Goal: Information Seeking & Learning: Learn about a topic

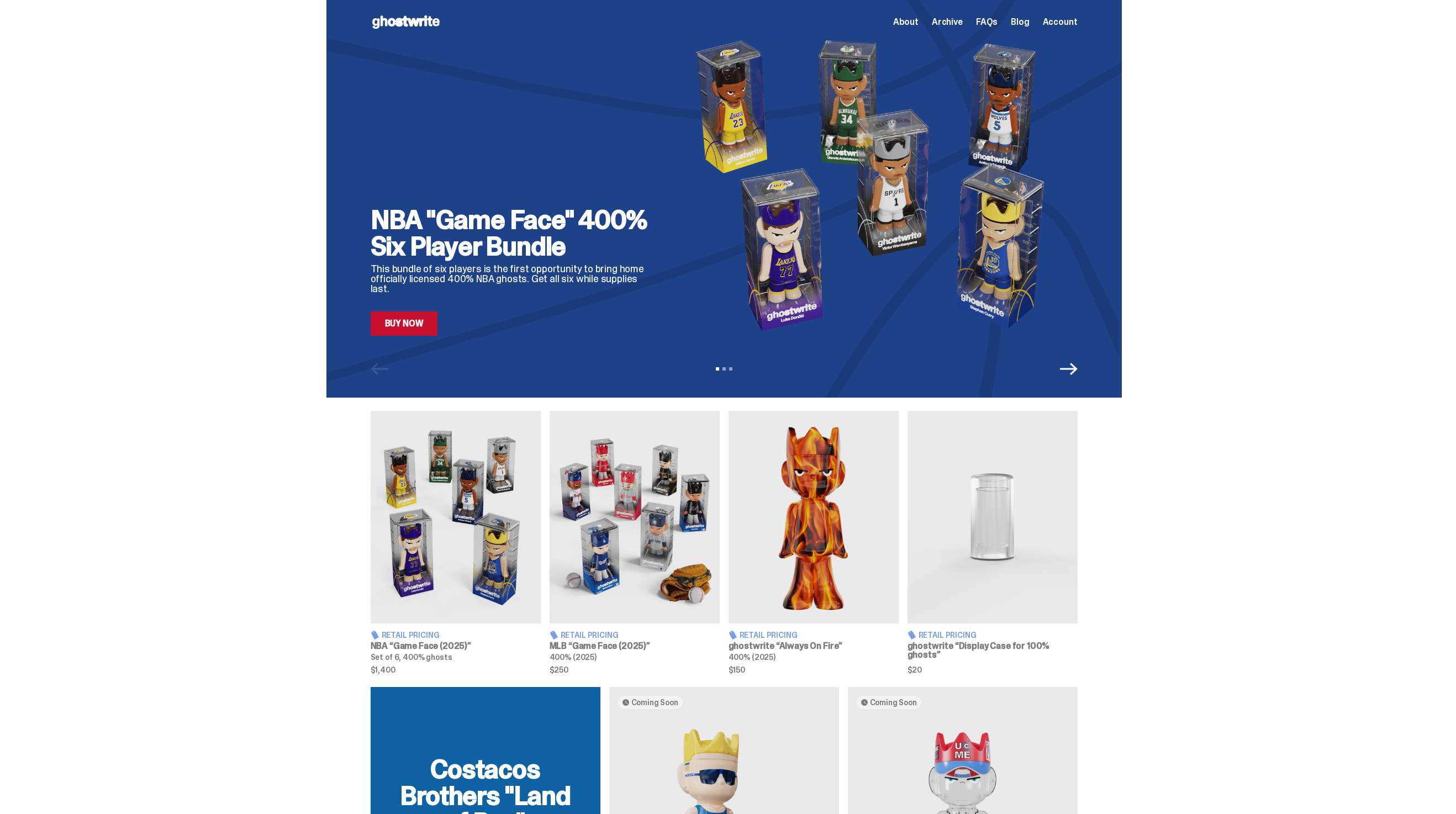
click at [500, 466] on img at bounding box center [455, 517] width 170 height 213
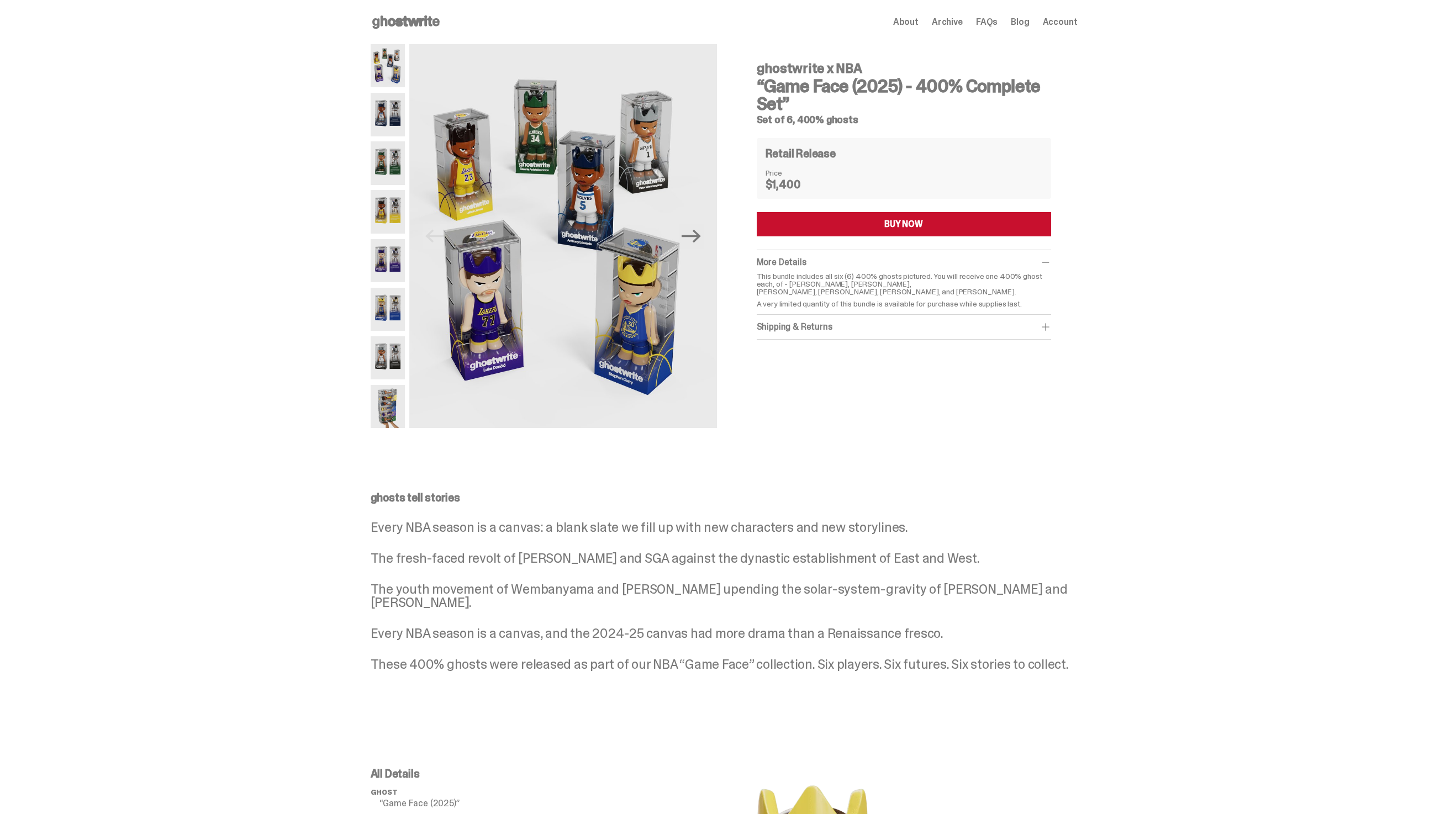
click at [942, 18] on span "Archive" at bounding box center [947, 22] width 31 height 9
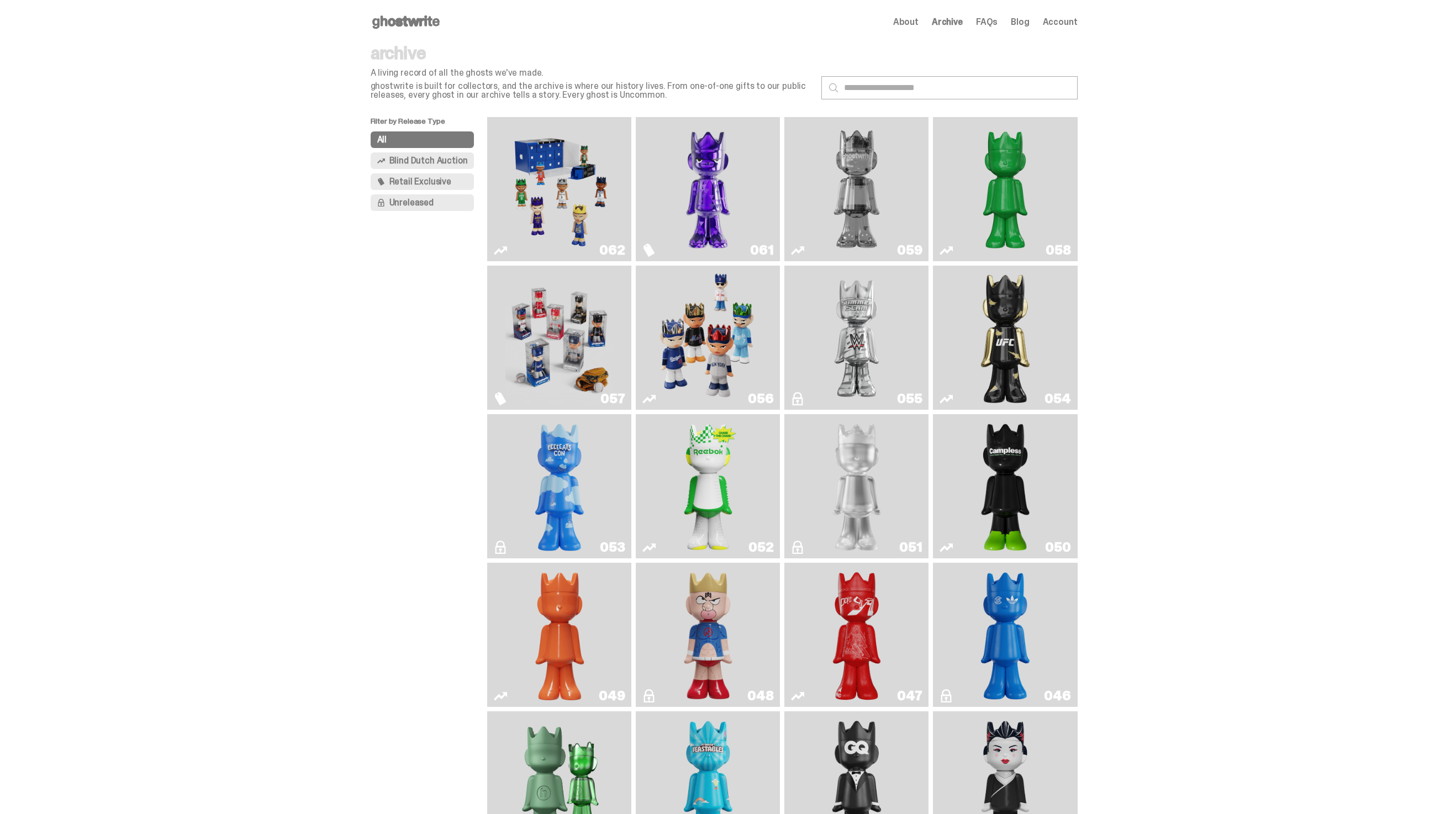
click at [584, 328] on img "Game Face (2025)" at bounding box center [559, 338] width 108 height 135
click at [536, 169] on img "Game Face (2025)" at bounding box center [559, 189] width 108 height 135
click at [584, 228] on img "Game Face (2025)" at bounding box center [559, 189] width 108 height 135
click at [952, 22] on span "Archive" at bounding box center [947, 22] width 31 height 9
click at [548, 323] on img "Game Face (2025)" at bounding box center [559, 338] width 108 height 135
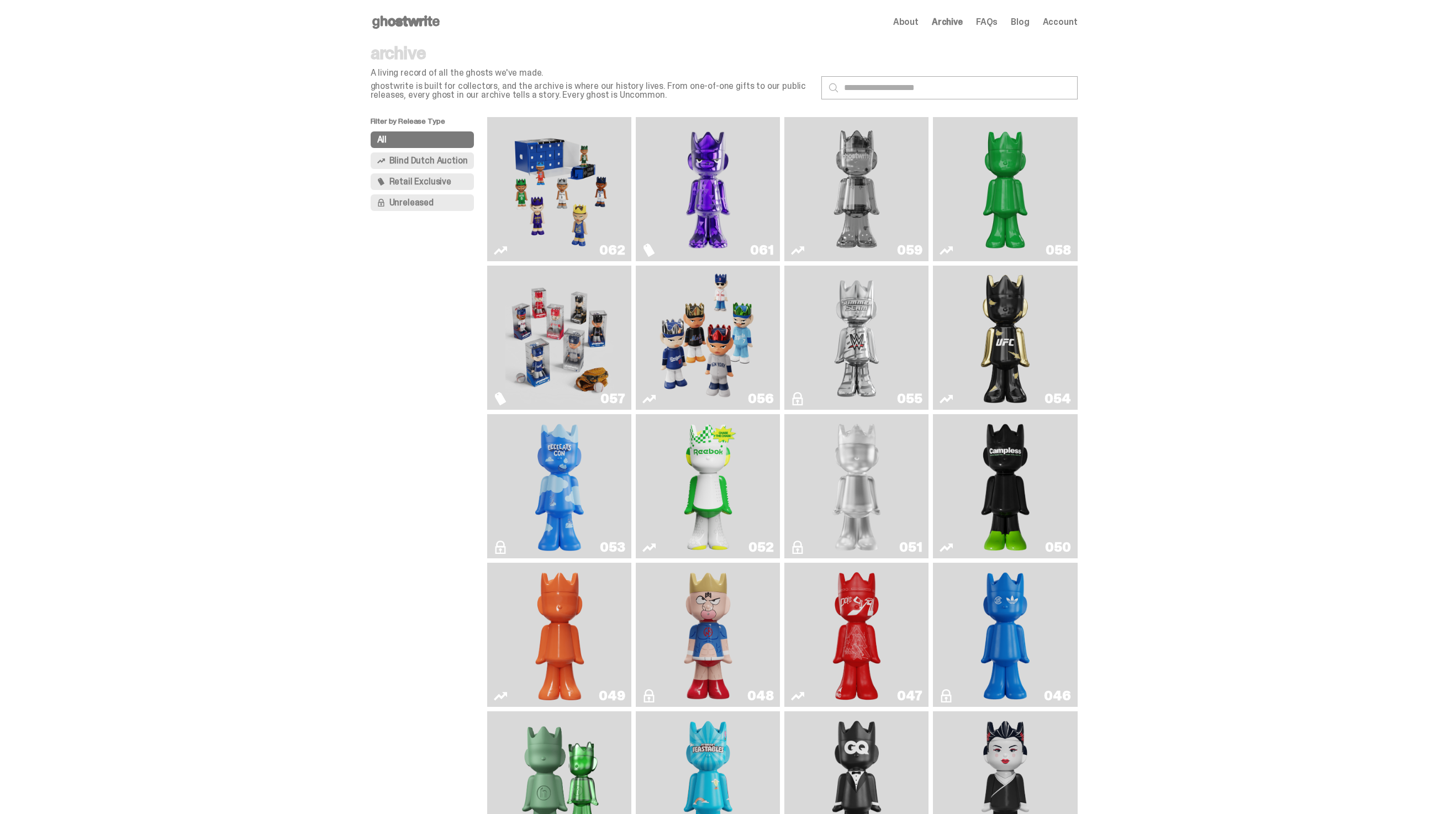
click at [958, 24] on span "Archive" at bounding box center [947, 22] width 31 height 9
click at [730, 228] on img "Fantasy" at bounding box center [707, 189] width 108 height 135
click at [565, 321] on img "Game Face (2025)" at bounding box center [559, 338] width 108 height 135
click at [586, 179] on img "Game Face (2025)" at bounding box center [559, 189] width 108 height 135
click at [579, 363] on img "Game Face (2025)" at bounding box center [559, 338] width 108 height 135
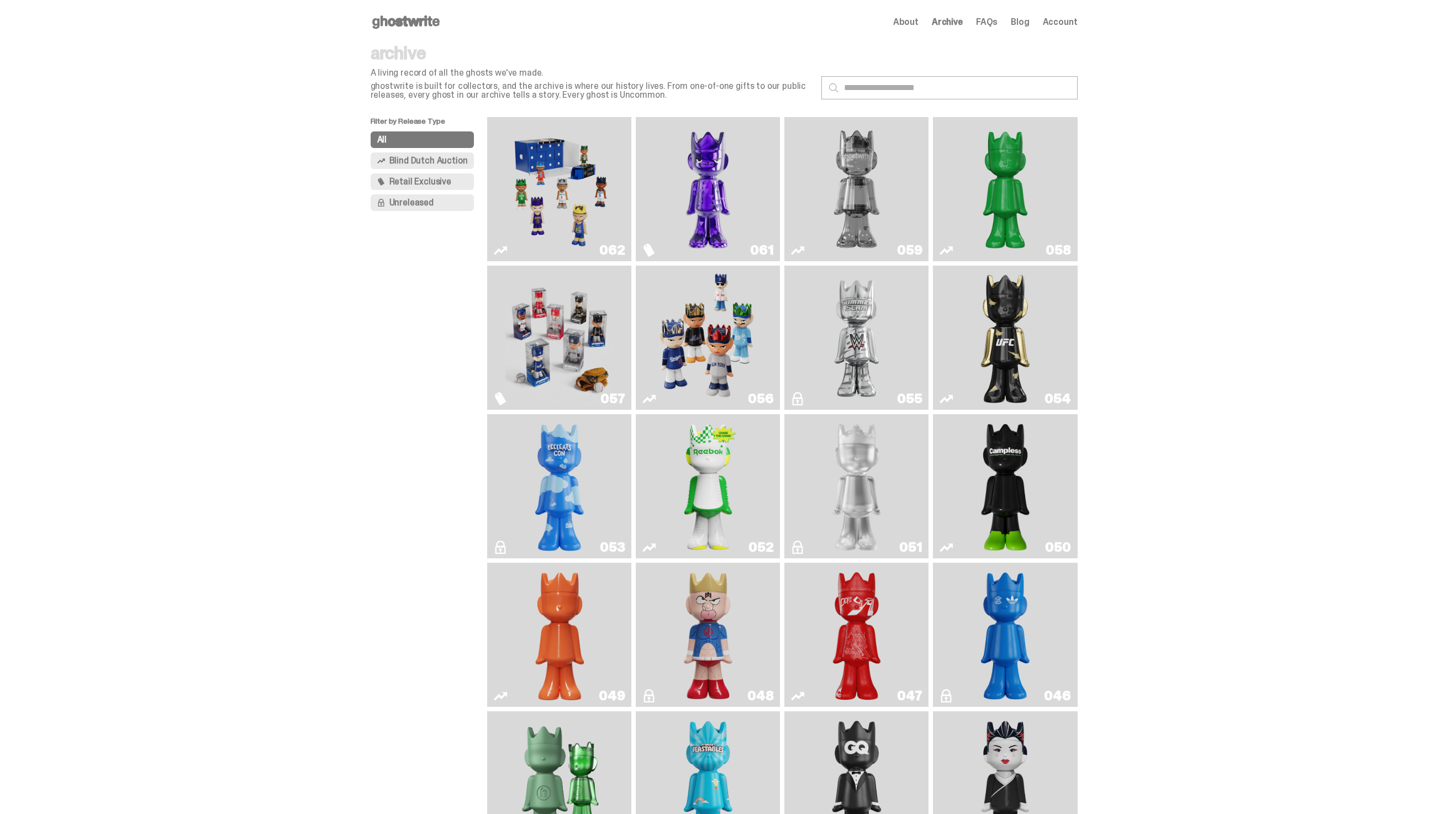
click at [561, 308] on img "Game Face (2025)" at bounding box center [559, 338] width 108 height 135
click at [436, 14] on icon at bounding box center [406, 22] width 71 height 18
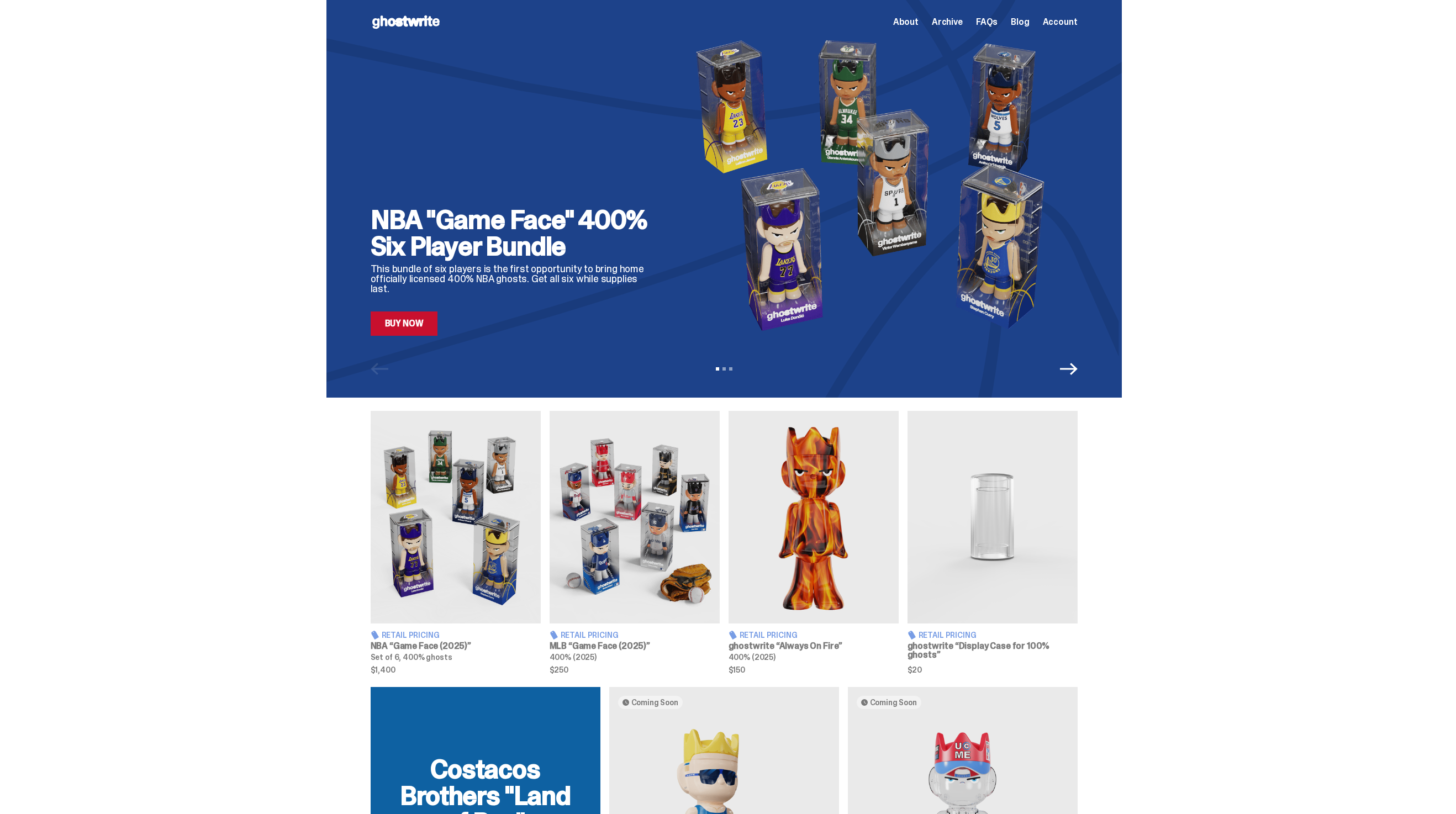
click at [490, 535] on img at bounding box center [455, 517] width 170 height 213
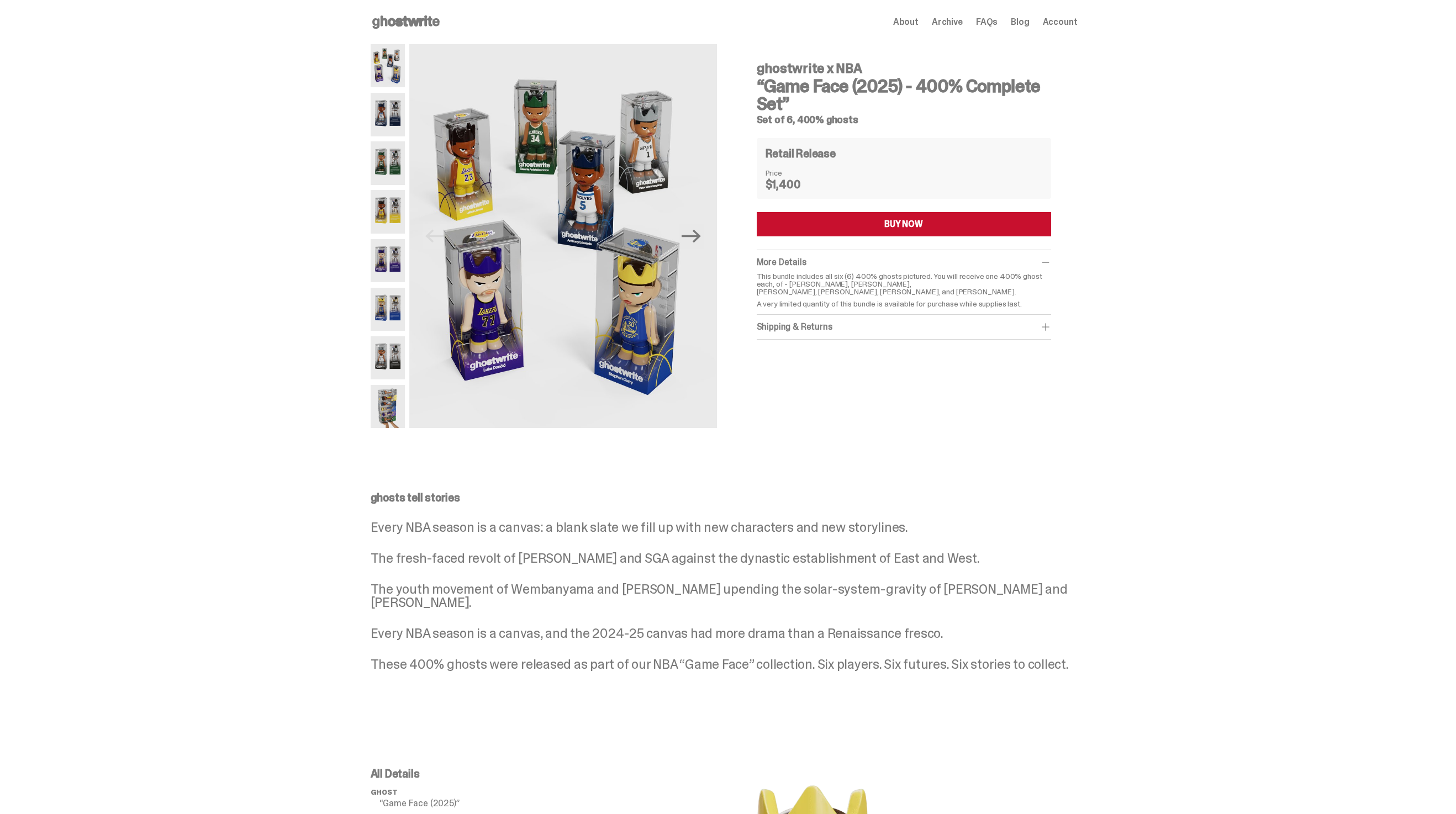
click at [211, 389] on div "ghostwrite x NBA “Game Face (2025) - 400% Complete Set” Set of 6, 400% ghosts P…" at bounding box center [724, 242] width 1447 height 395
click at [433, 39] on div "Open main menu Home About Archive FAQs Blog Account About Archive FAQs Blog Acc…" at bounding box center [724, 22] width 707 height 44
click at [398, 18] on icon at bounding box center [406, 22] width 71 height 18
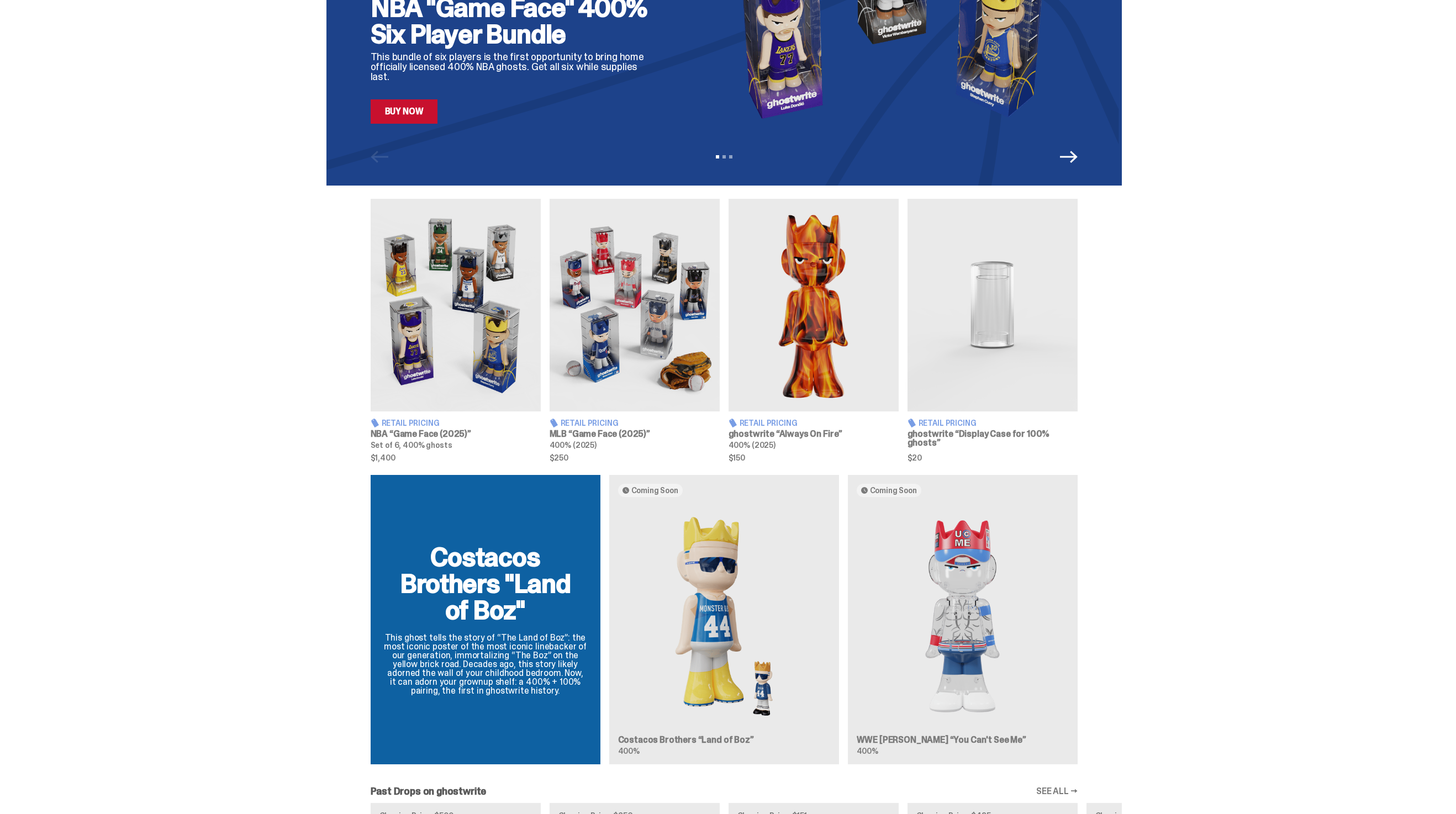
scroll to position [215, 0]
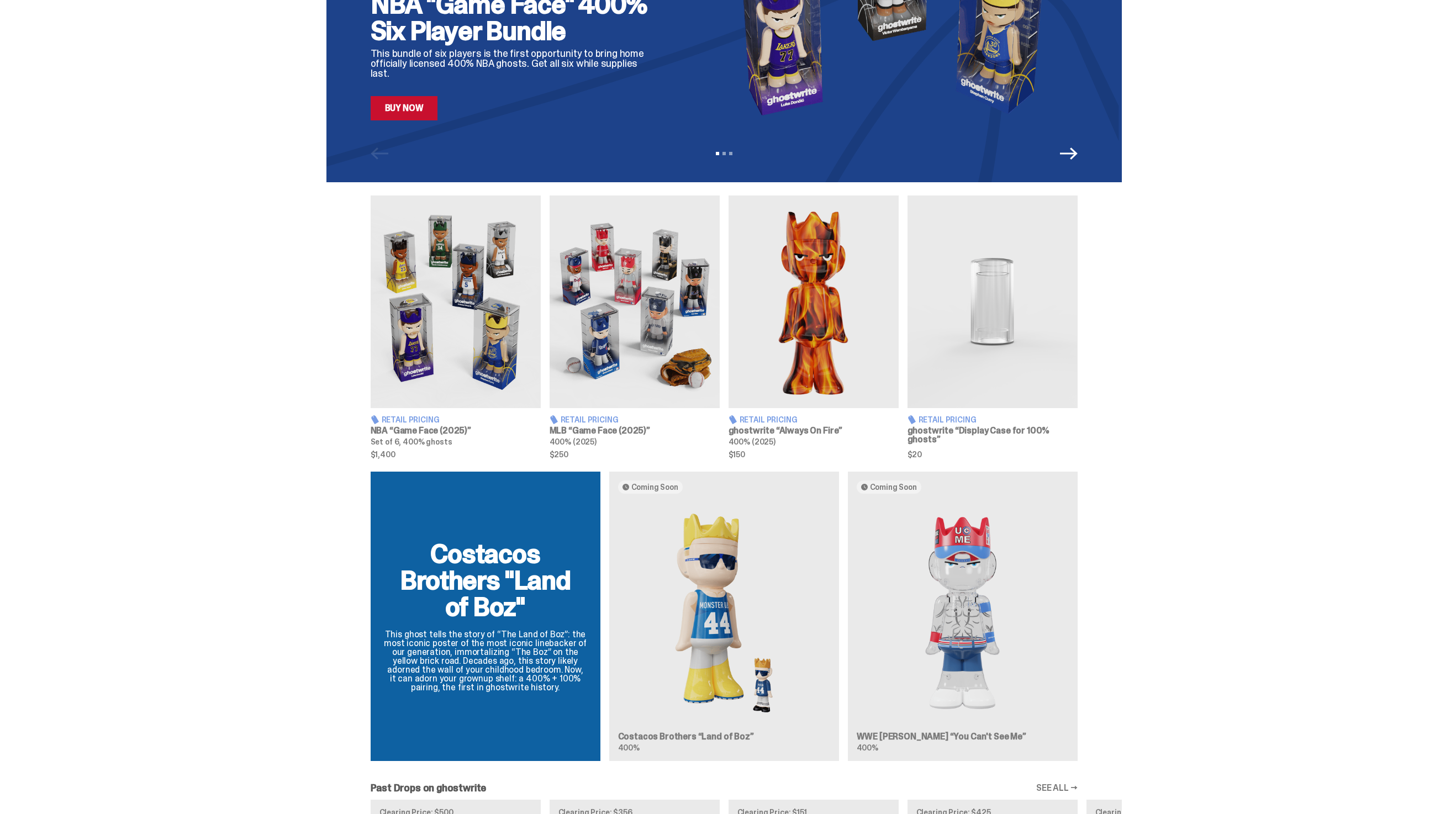
click at [693, 661] on div "Costacos Brothers "Land of Boz" This ghost tells the story of “The Land of Boz”…" at bounding box center [724, 621] width 795 height 298
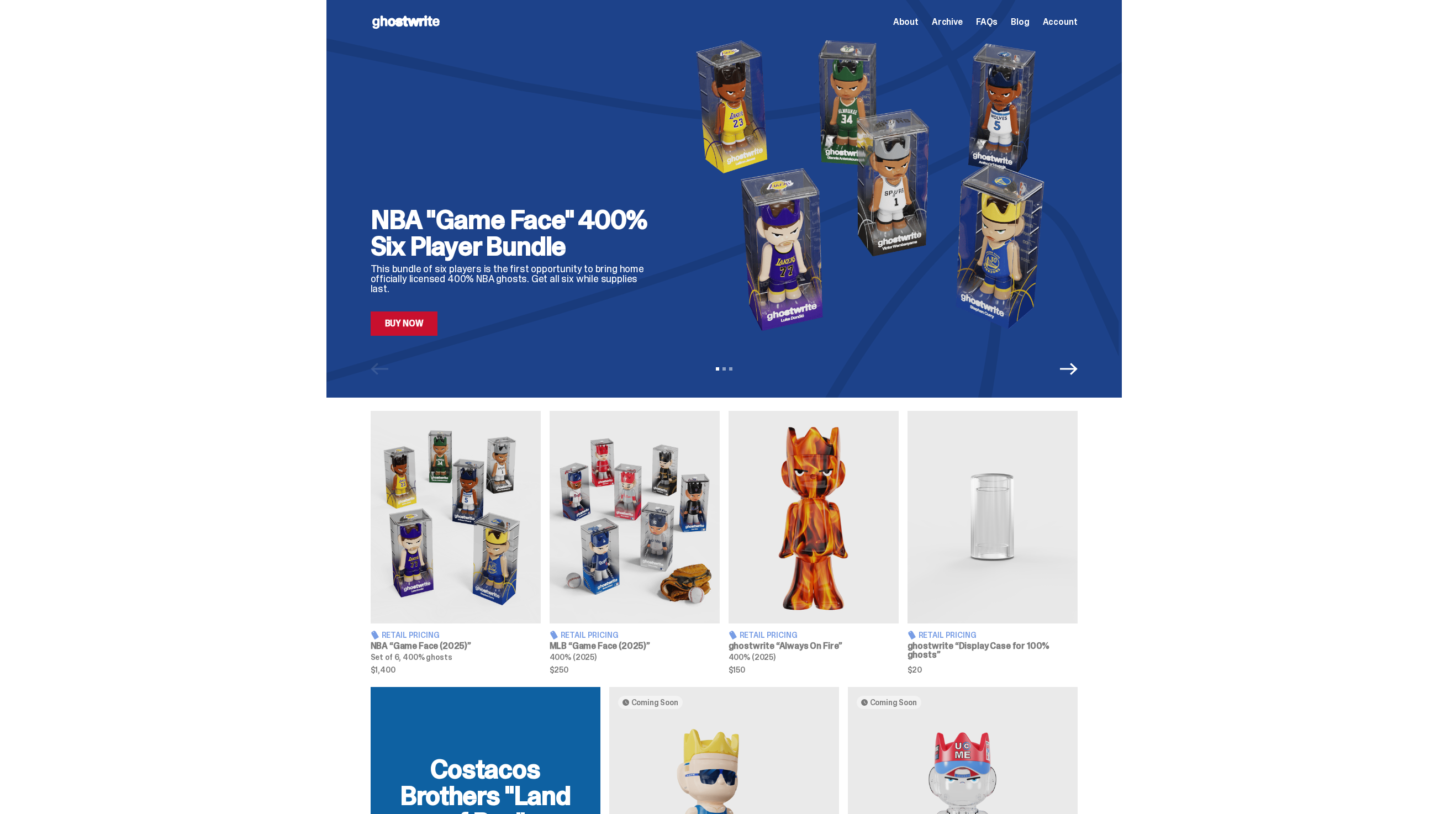
click at [1084, 369] on div "View slide 1 View slide 2 View slide 3" at bounding box center [724, 368] width 795 height 18
click at [1072, 366] on icon "Next" at bounding box center [1069, 368] width 18 height 18
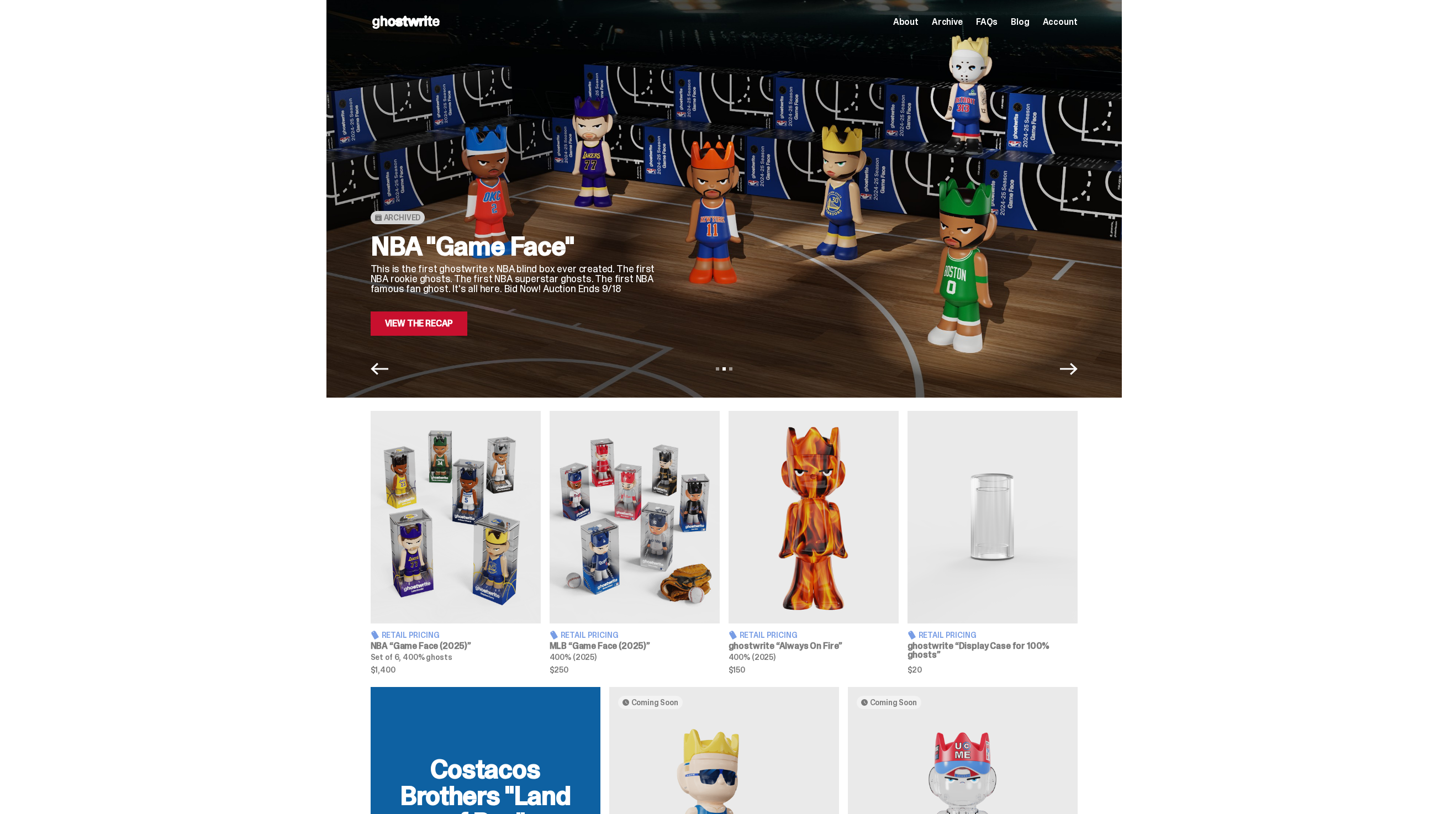
scroll to position [182, 0]
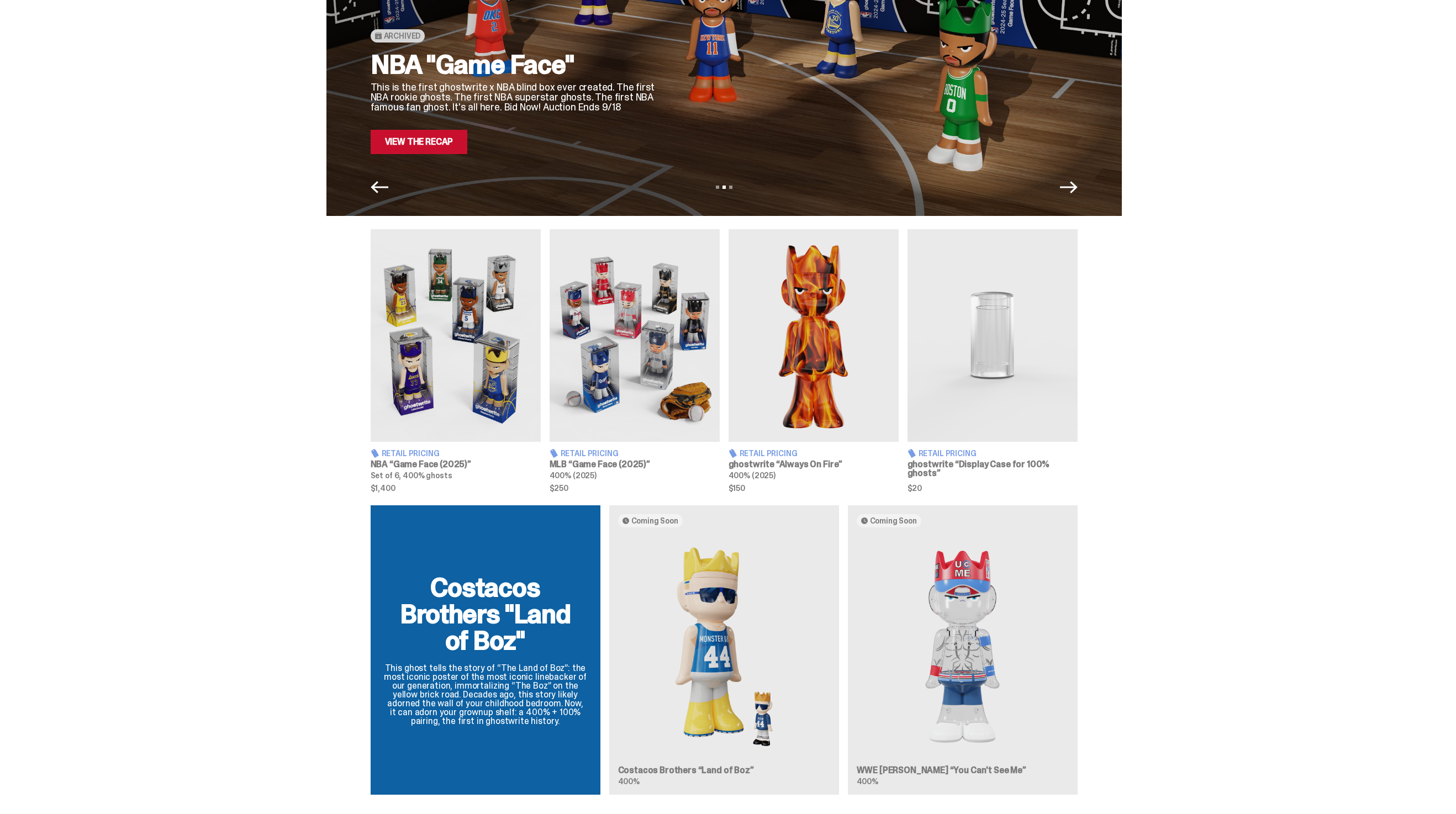
click at [591, 317] on img at bounding box center [635, 335] width 170 height 213
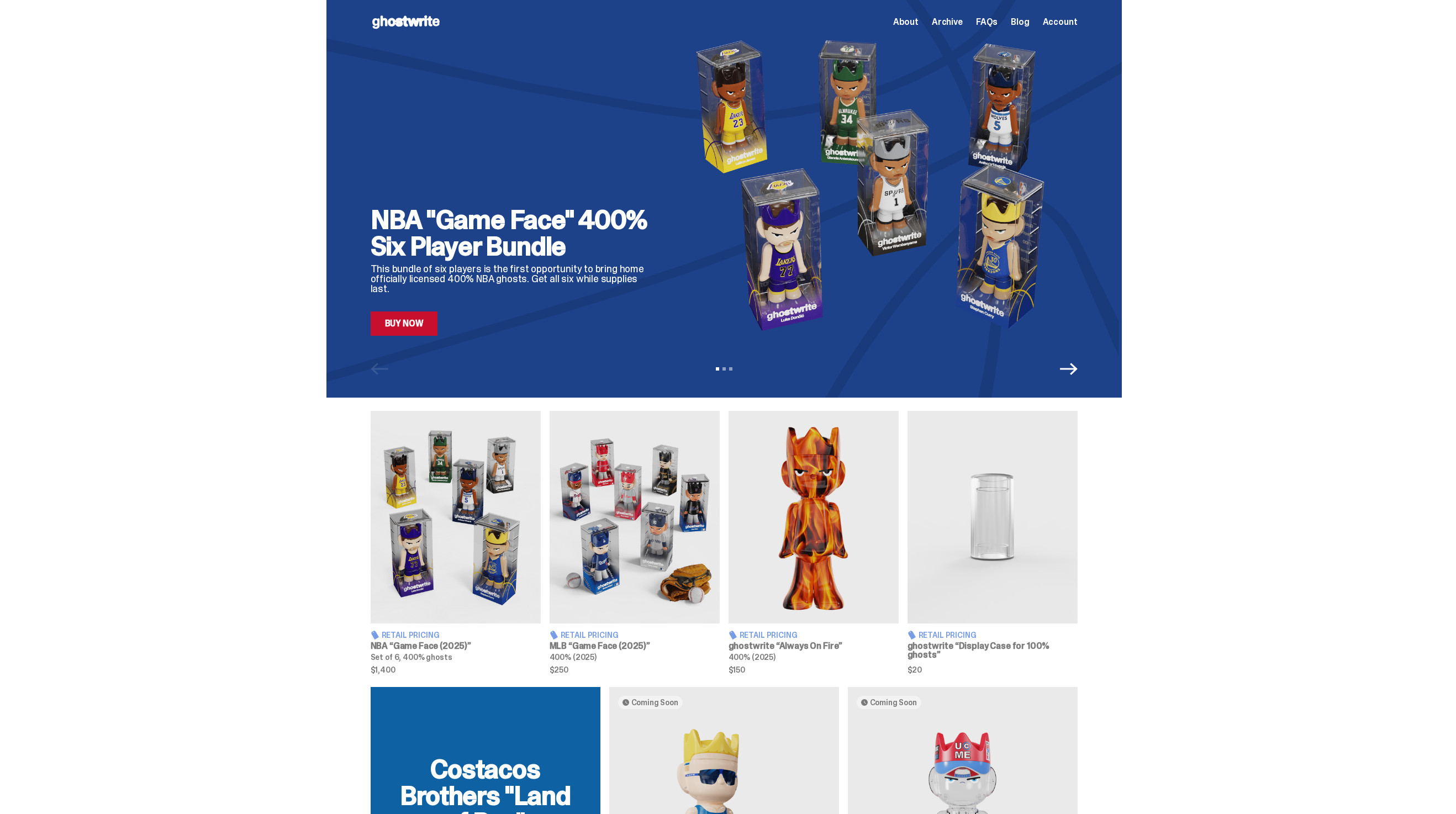
click at [944, 38] on div "Open main menu Home About Archive FAQs Blog Account About Archive FAQs Blog Acc…" at bounding box center [724, 22] width 707 height 44
click at [950, 35] on div "Open main menu Home About Archive FAQs Blog Account About Archive FAQs Blog Acc…" at bounding box center [724, 22] width 707 height 44
click at [963, 13] on div "Open main menu Home About Archive FAQs Blog Account About Archive FAQs Blog" at bounding box center [724, 22] width 707 height 18
click at [961, 18] on span "Archive" at bounding box center [947, 22] width 31 height 9
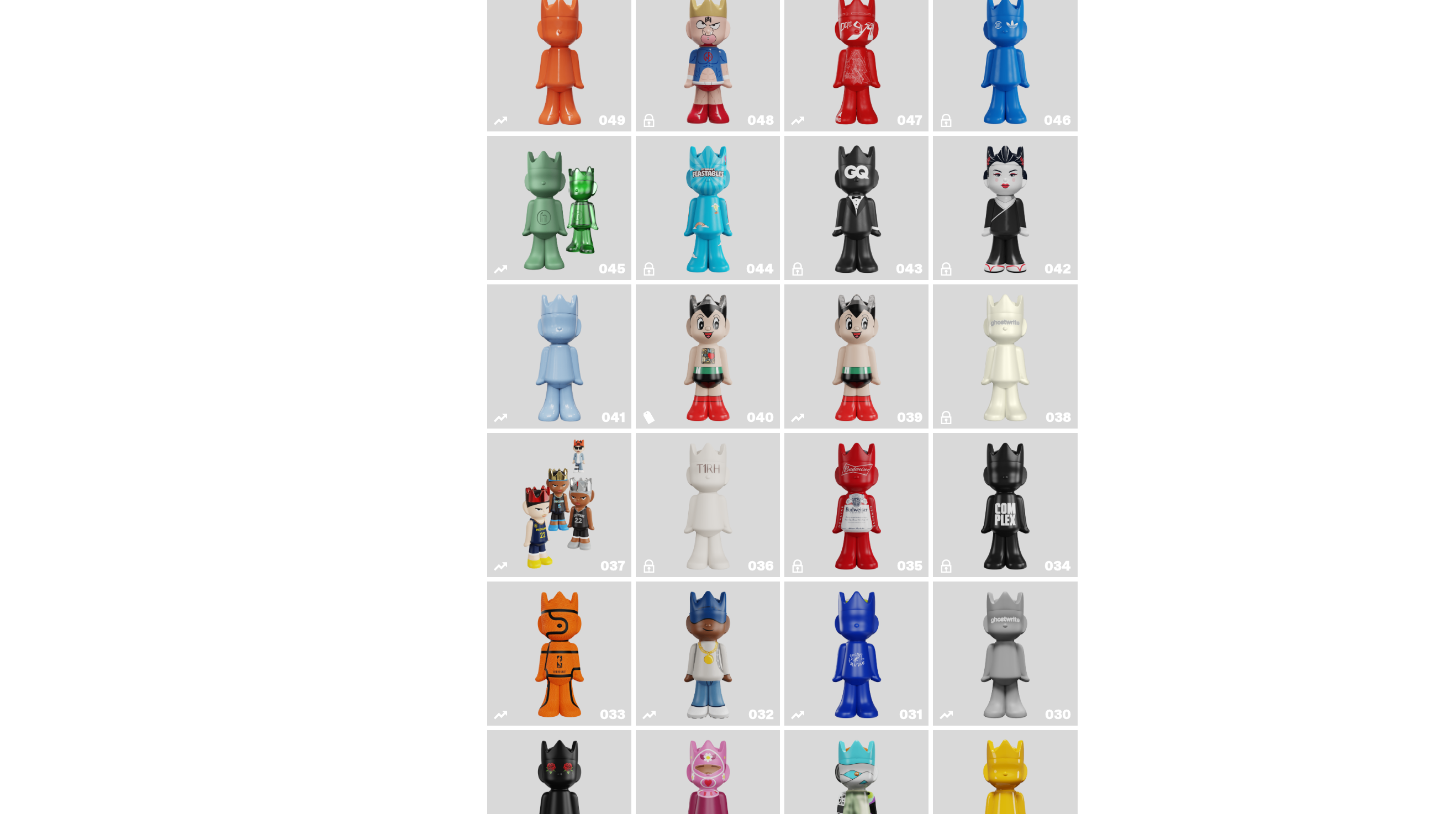
scroll to position [207, 0]
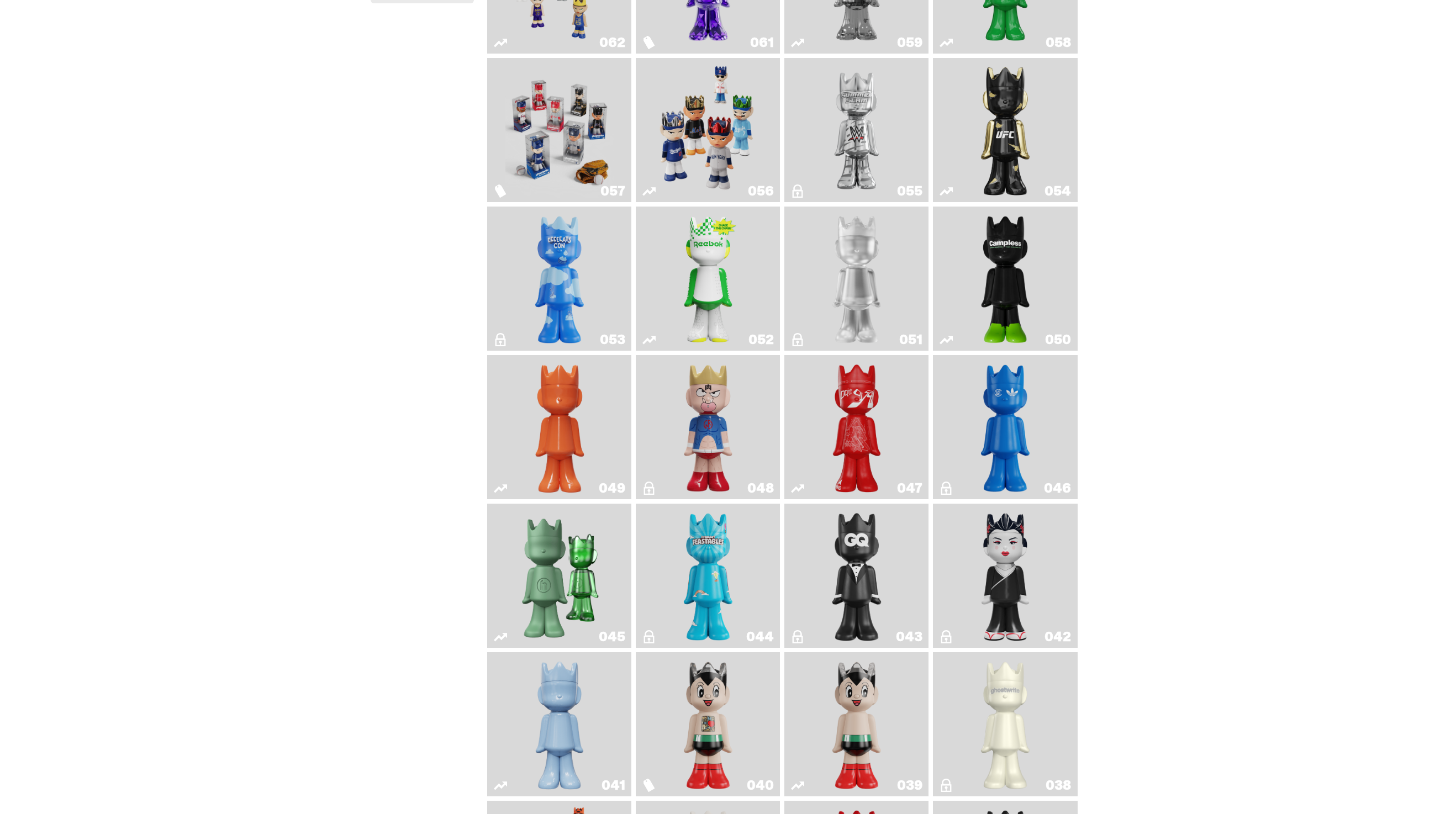
click at [703, 154] on img "Game Face (2025)" at bounding box center [707, 130] width 108 height 135
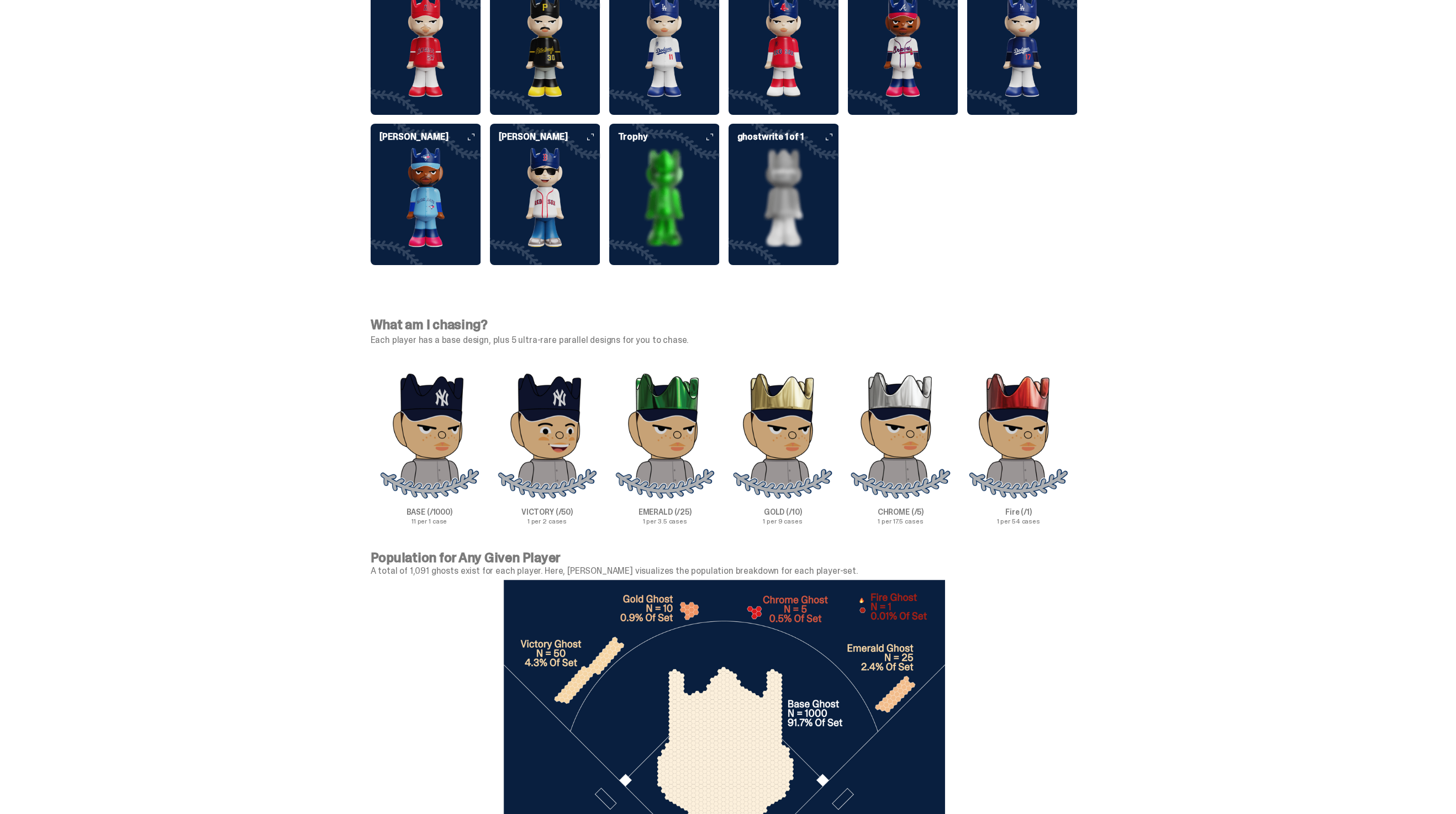
scroll to position [3414, 0]
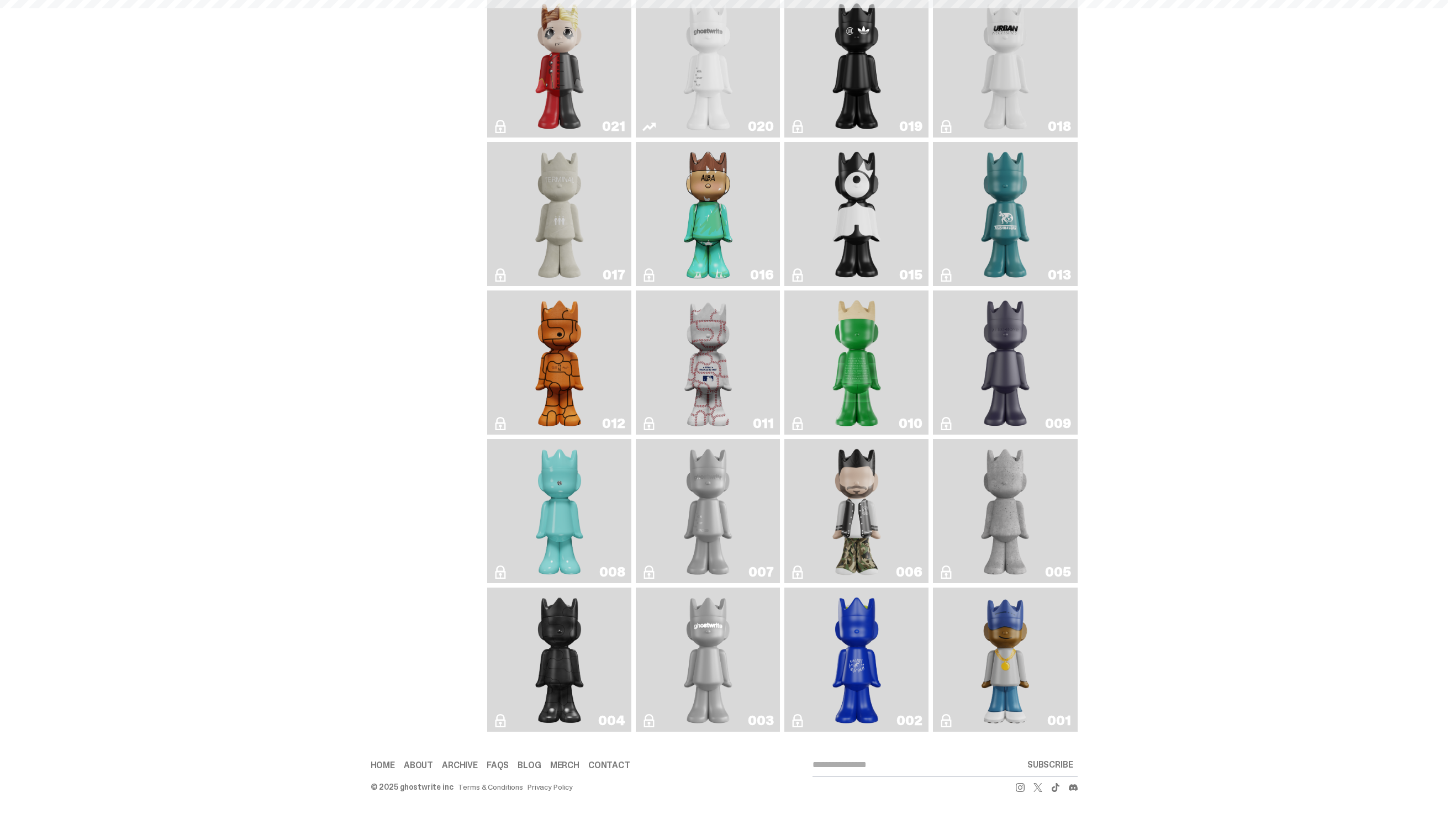
scroll to position [207, 0]
